Goal: Find specific page/section: Find specific page/section

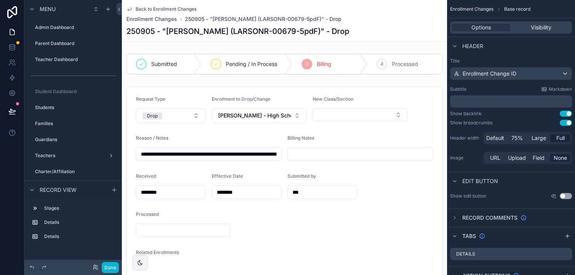
click at [180, 9] on span "Back to Enrollment Changes" at bounding box center [166, 9] width 61 height 6
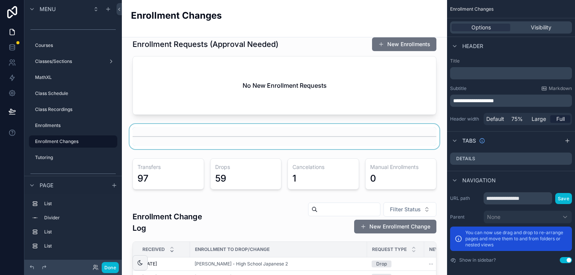
scroll to position [10, 0]
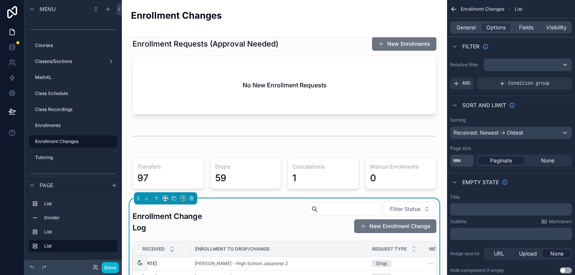
click at [332, 207] on input "scrollable content" at bounding box center [349, 208] width 62 height 11
type input "*******"
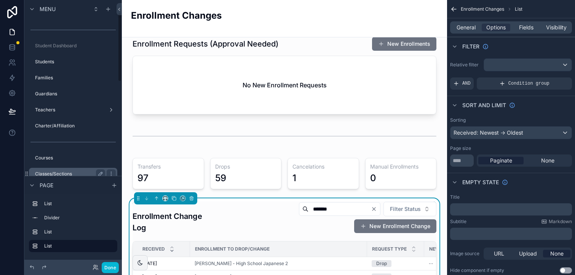
scroll to position [42, 0]
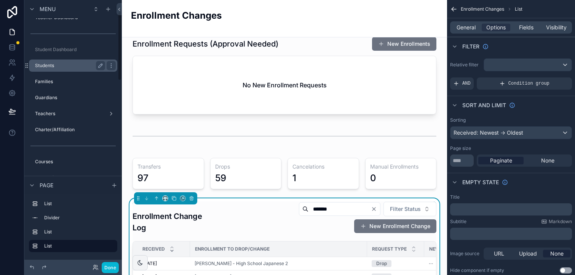
click at [56, 62] on div "Students" at bounding box center [70, 65] width 70 height 9
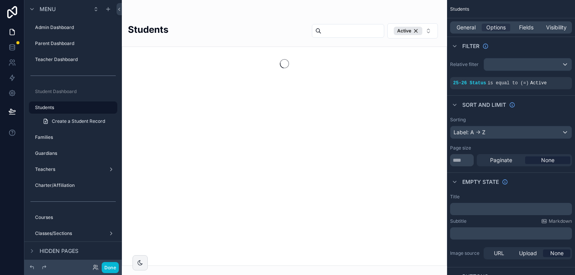
click at [335, 29] on div "scrollable content" at bounding box center [284, 137] width 325 height 275
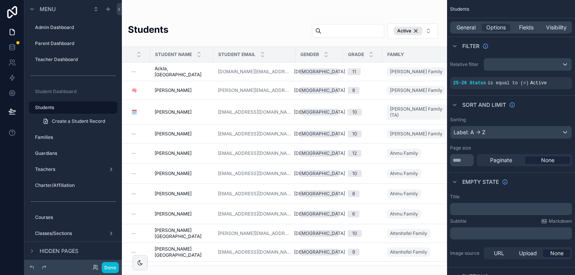
click at [325, 34] on input "scrollable content" at bounding box center [352, 31] width 62 height 11
type input "*****"
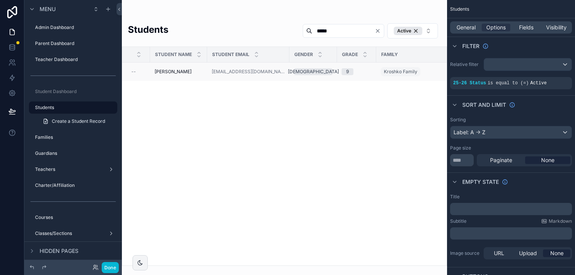
click at [182, 70] on span "[PERSON_NAME]" at bounding box center [173, 72] width 37 height 6
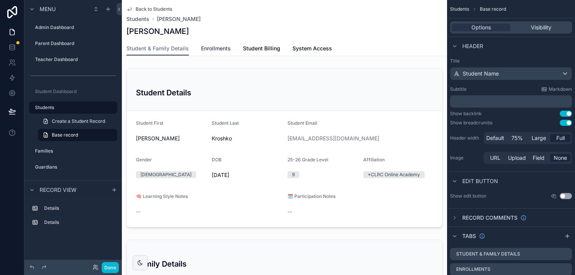
click at [216, 48] on span "Enrollments" at bounding box center [216, 49] width 30 height 8
